Goal: Navigation & Orientation: Understand site structure

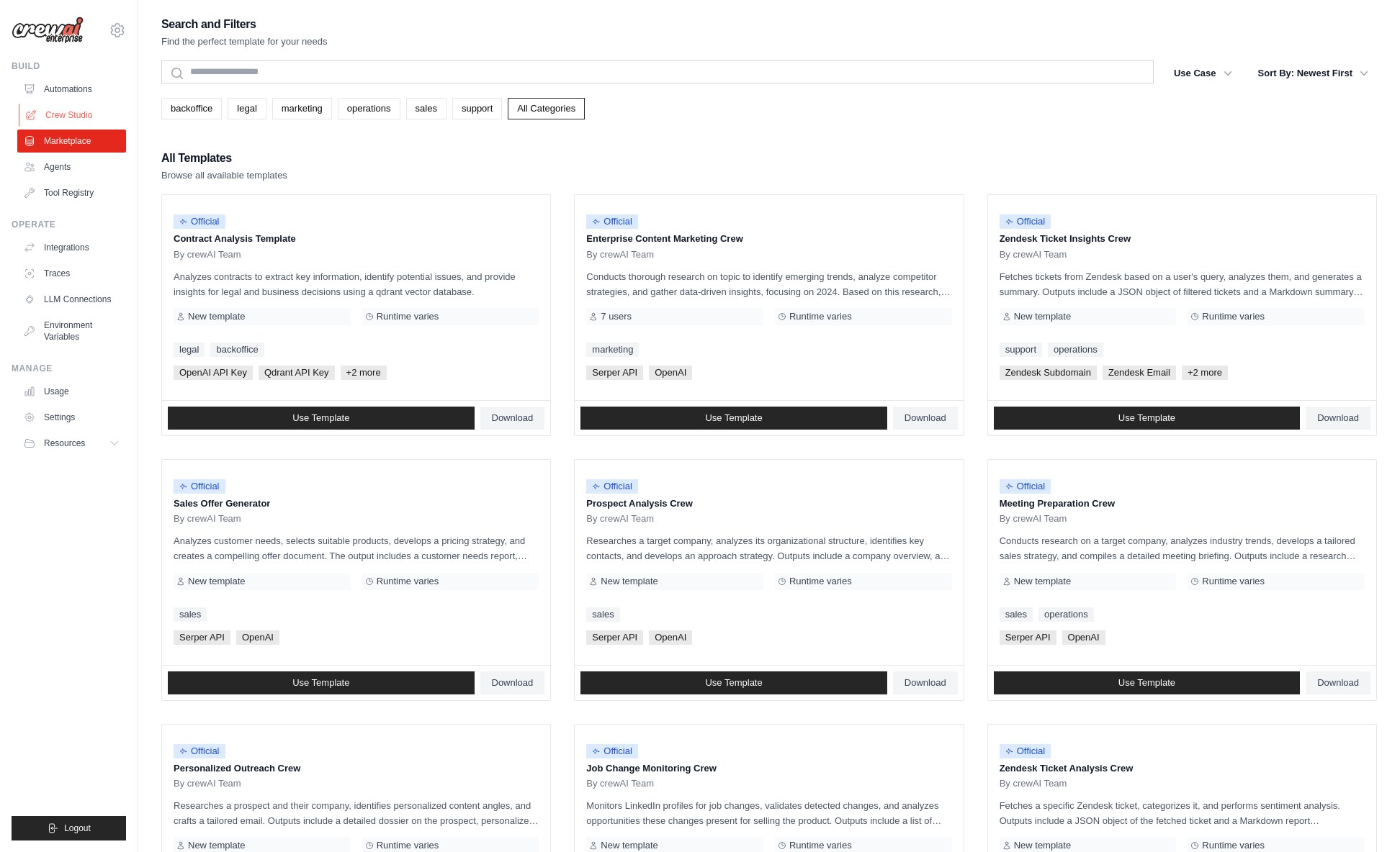
click at [91, 119] on link "Crew Studio" at bounding box center [73, 115] width 109 height 23
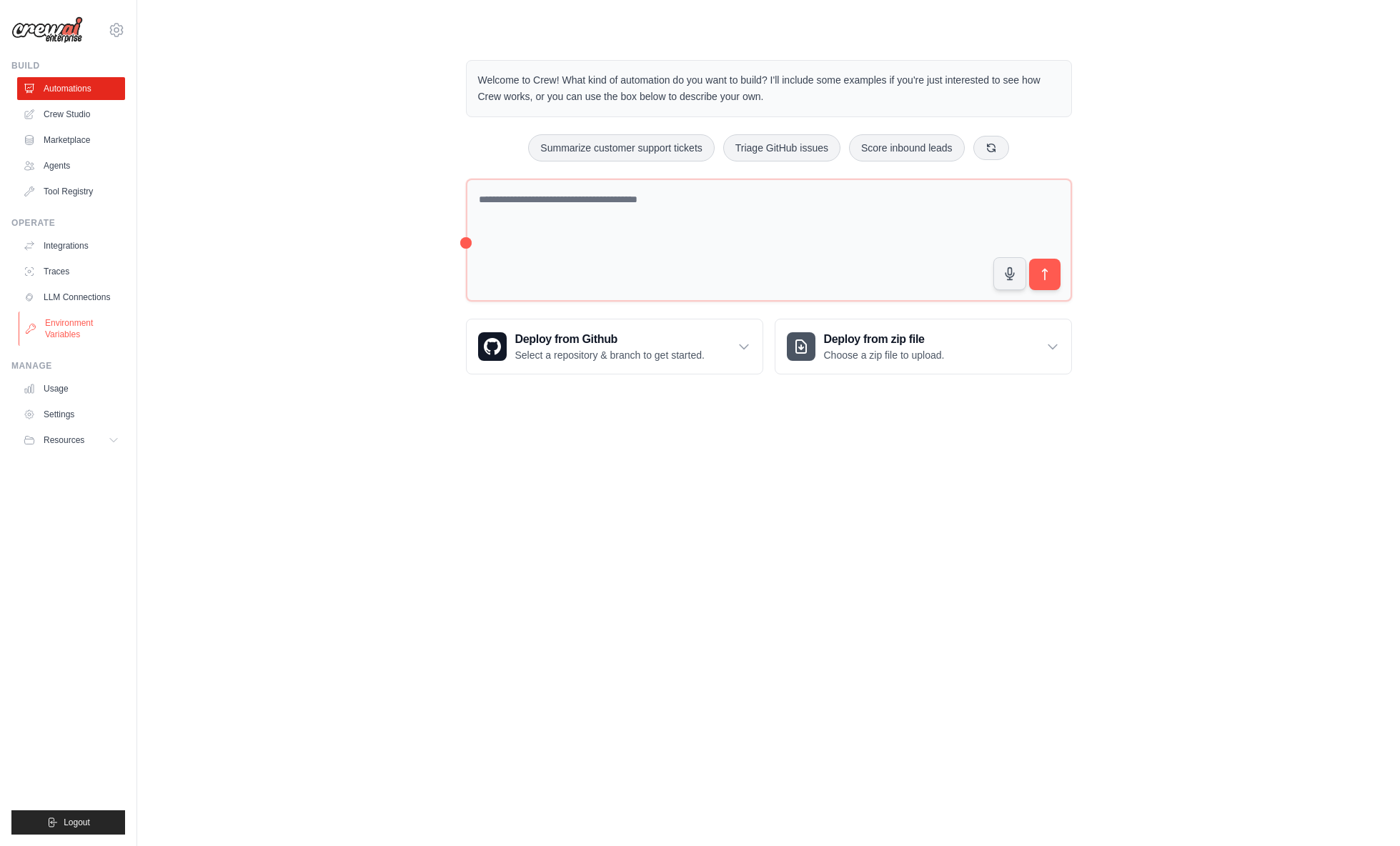
click at [69, 331] on link "Environment Variables" at bounding box center [72, 329] width 108 height 34
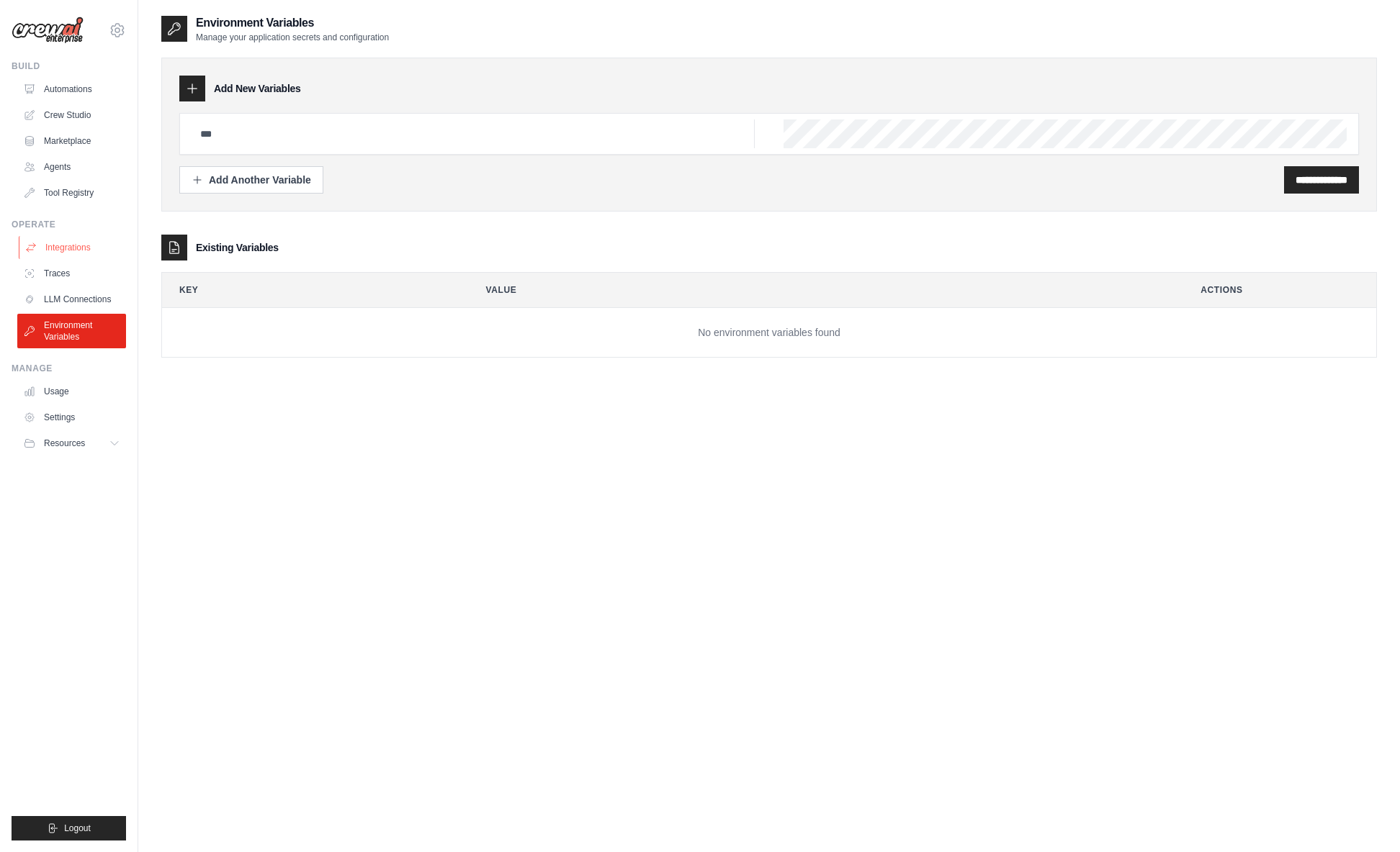
click at [83, 246] on link "Integrations" at bounding box center [73, 248] width 109 height 23
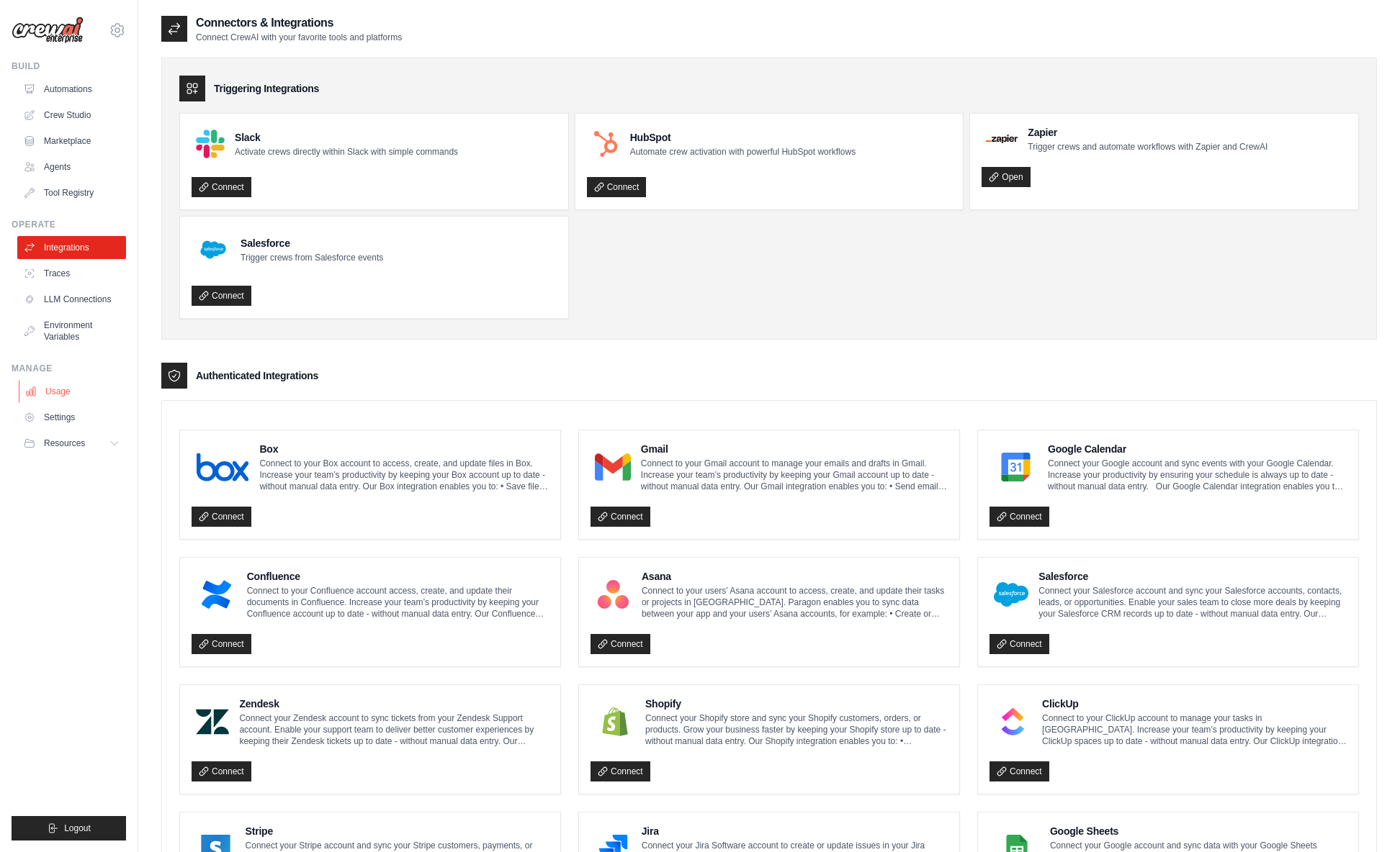
click at [60, 395] on link "Usage" at bounding box center [73, 392] width 109 height 23
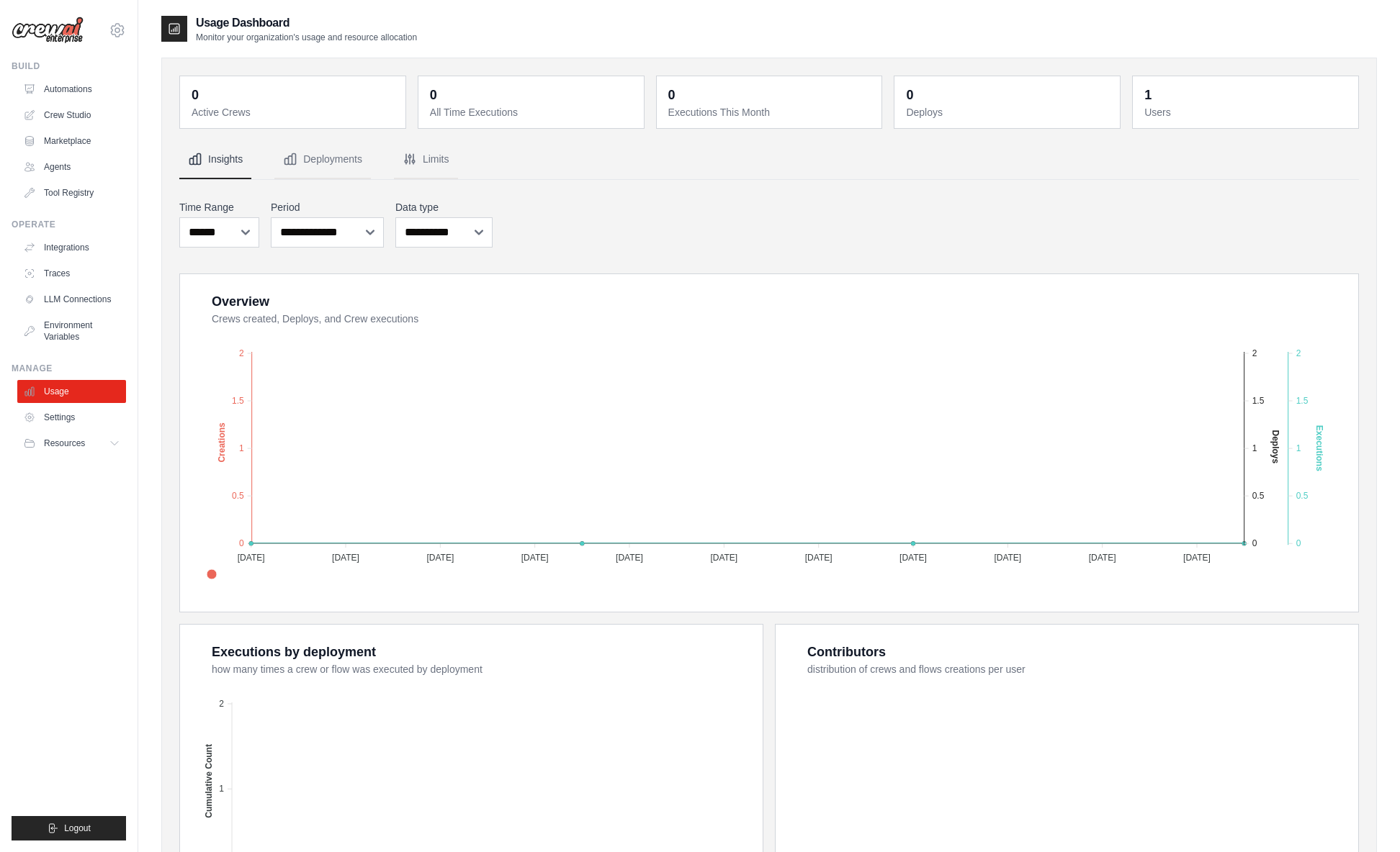
click at [501, 118] on dt "All Time Executions" at bounding box center [533, 112] width 205 height 14
click at [49, 411] on link "Settings" at bounding box center [73, 418] width 109 height 23
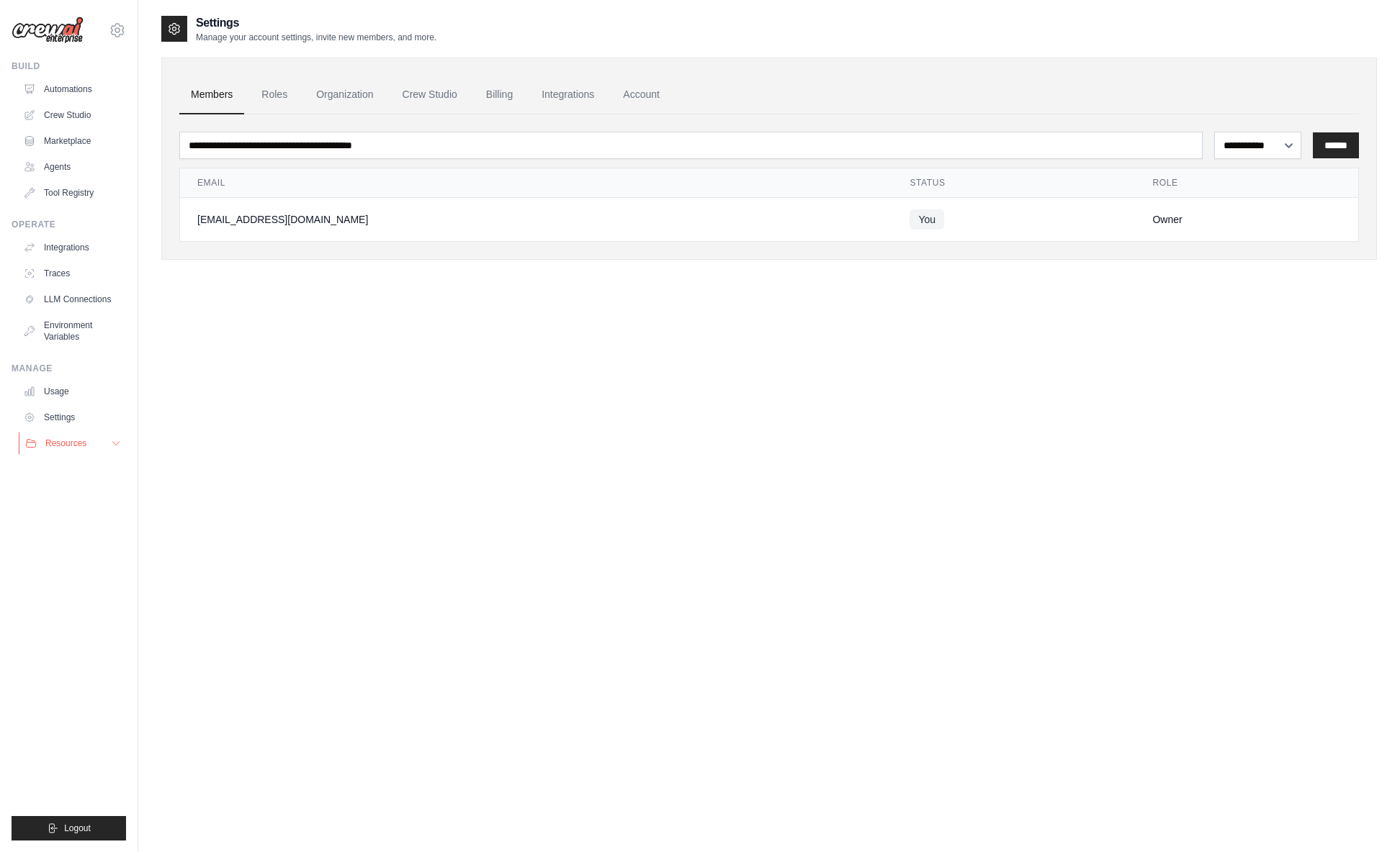
click at [72, 443] on span "Resources" at bounding box center [65, 443] width 41 height 12
click at [83, 466] on span "Documentation" at bounding box center [81, 467] width 58 height 12
